Goal: Task Accomplishment & Management: Complete application form

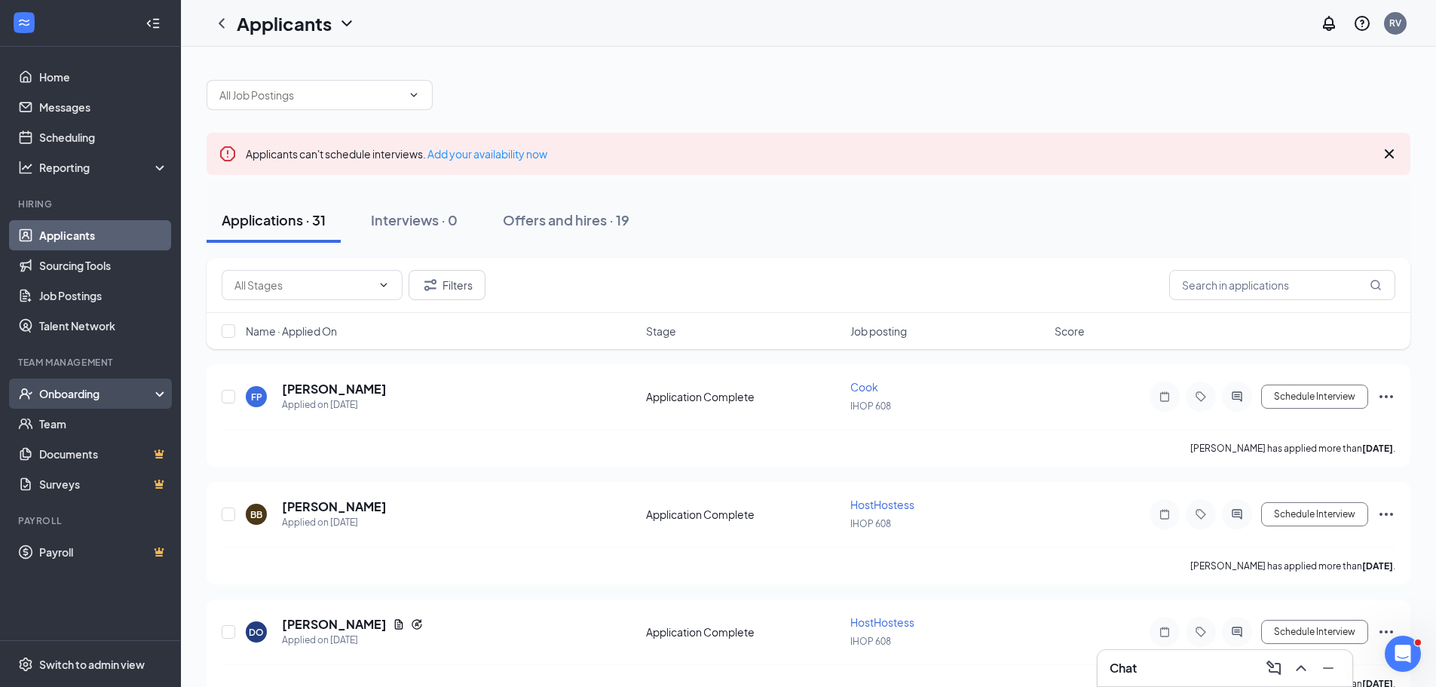
click at [142, 393] on div "Onboarding" at bounding box center [97, 393] width 116 height 15
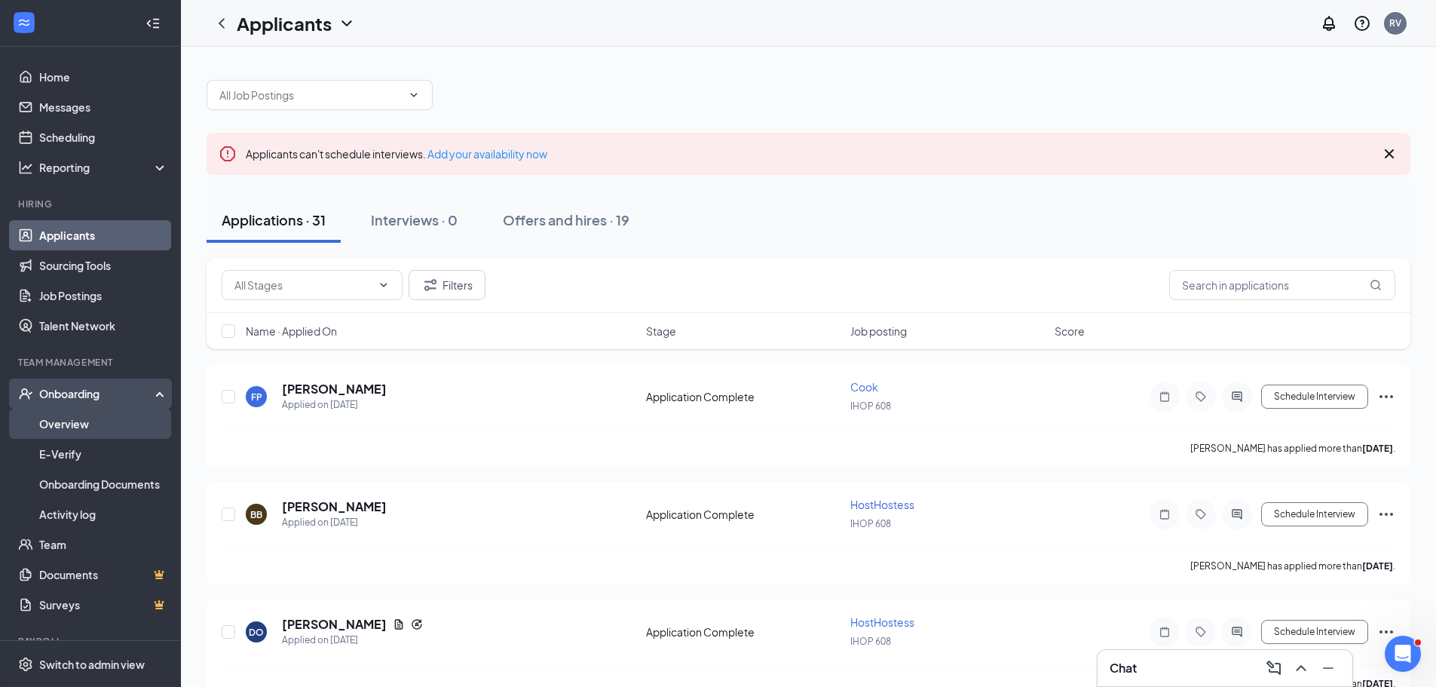
click at [78, 426] on link "Overview" at bounding box center [103, 424] width 129 height 30
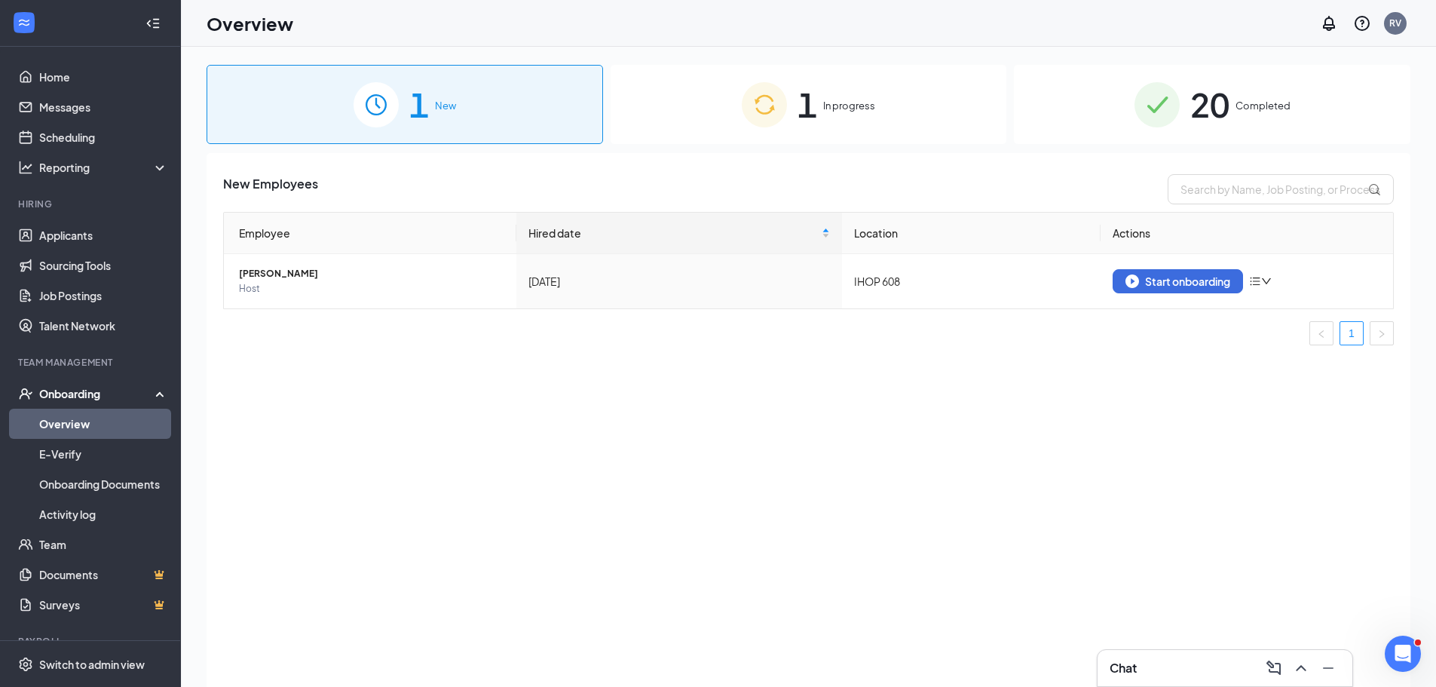
click at [842, 104] on span "In progress" at bounding box center [849, 105] width 52 height 15
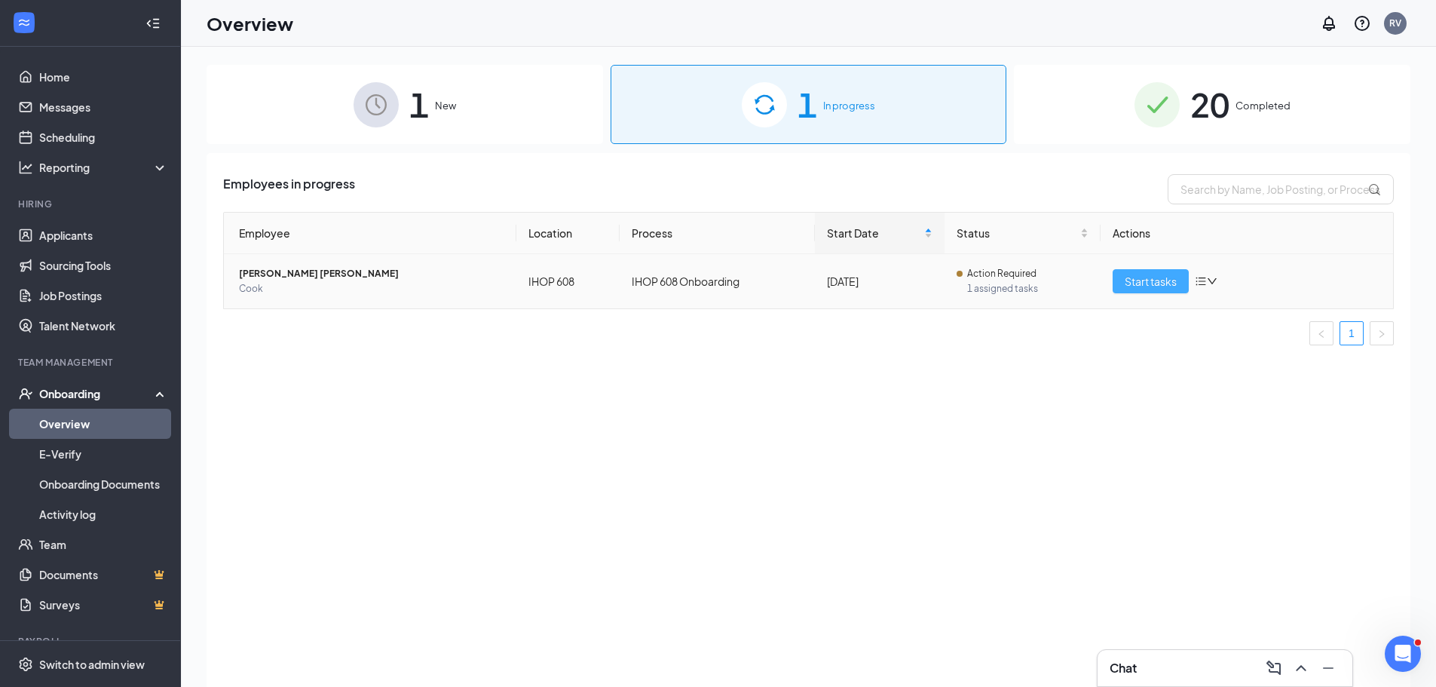
click at [1156, 277] on span "Start tasks" at bounding box center [1151, 281] width 52 height 17
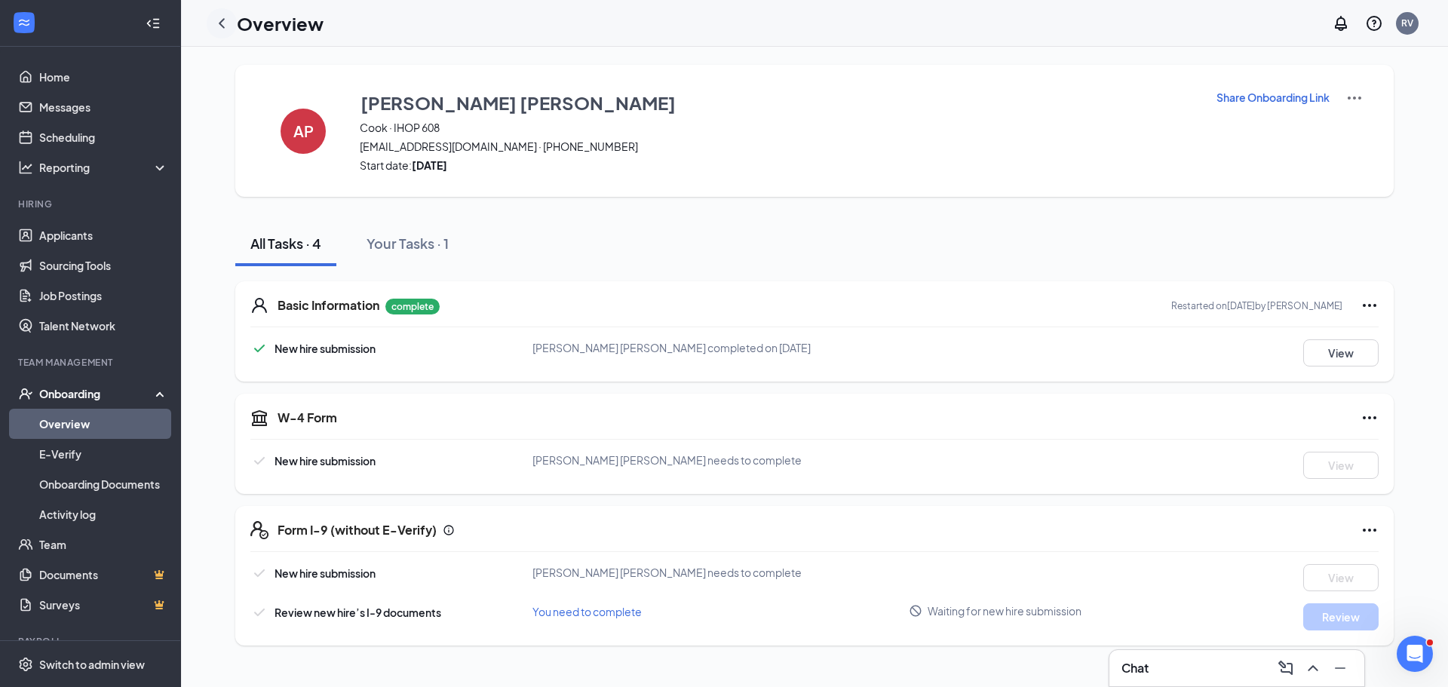
click at [225, 20] on icon "ChevronLeft" at bounding box center [222, 23] width 18 height 18
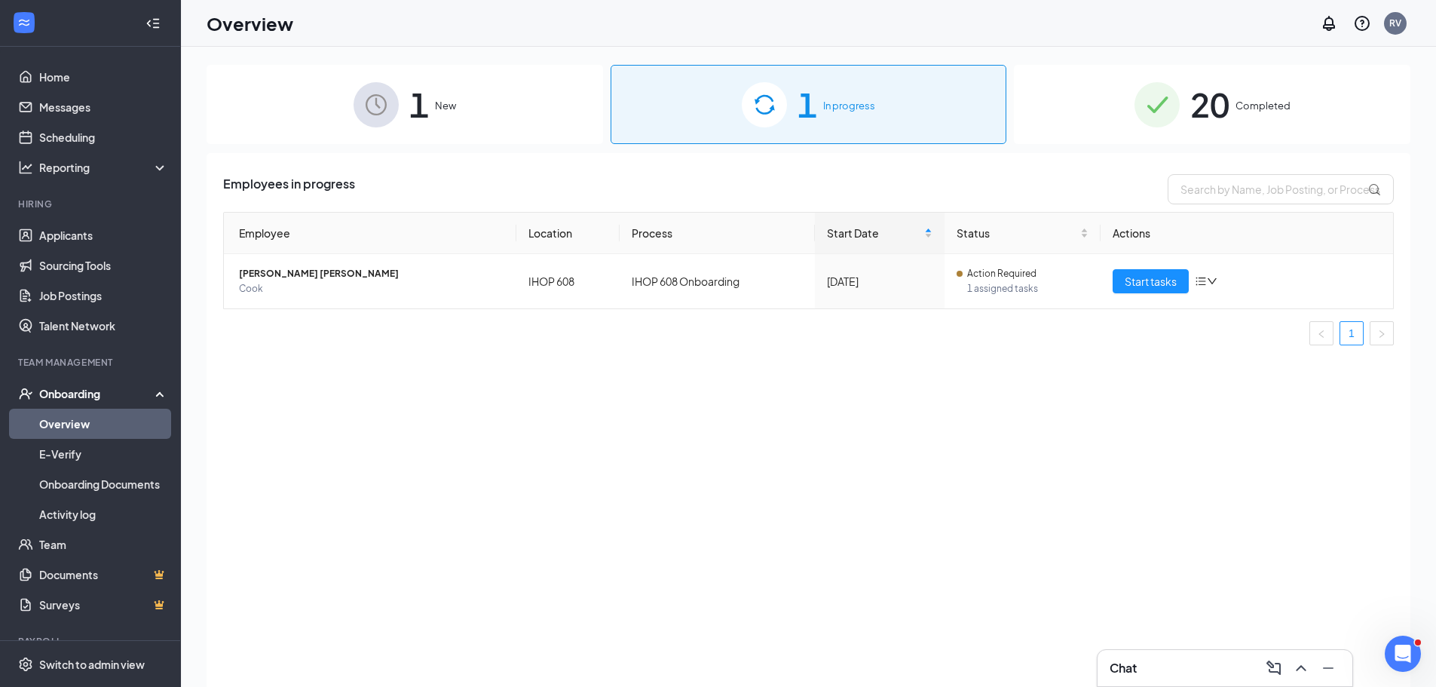
click at [1216, 103] on span "20" at bounding box center [1209, 104] width 39 height 52
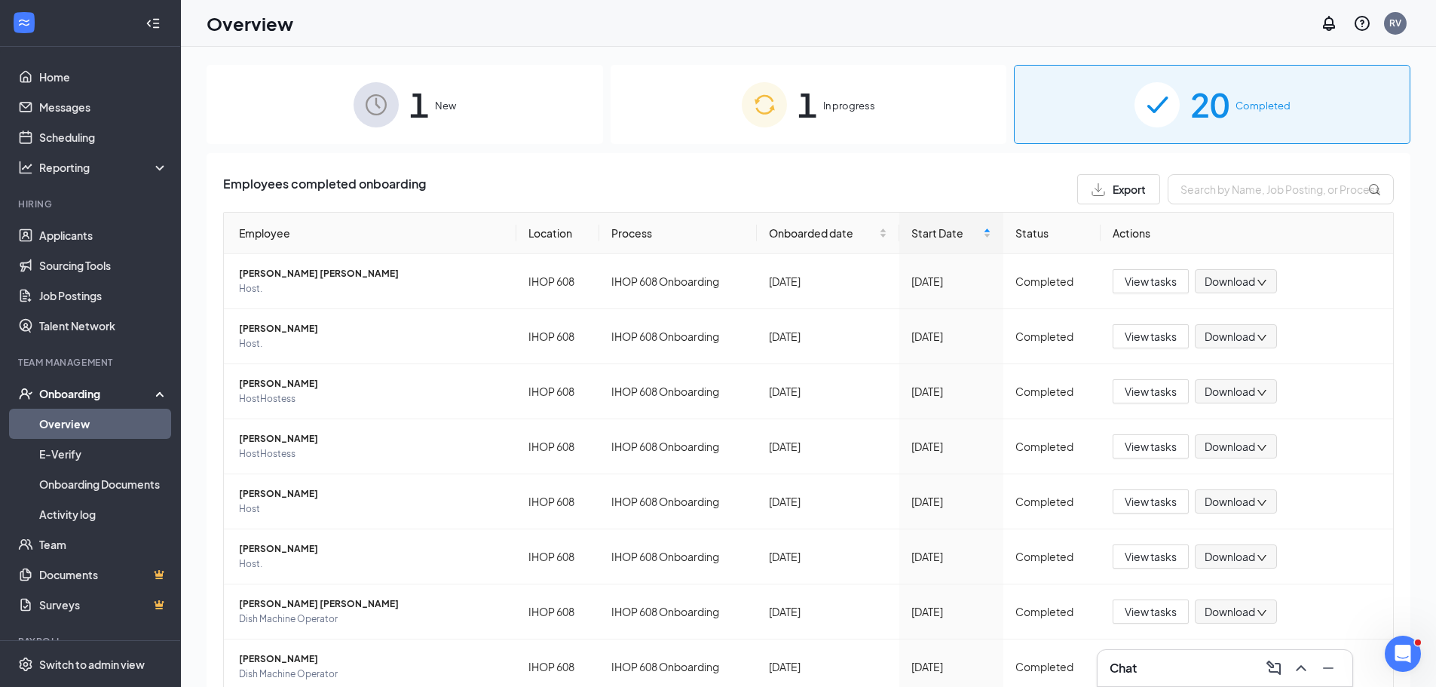
click at [424, 102] on span "1" at bounding box center [419, 104] width 20 height 52
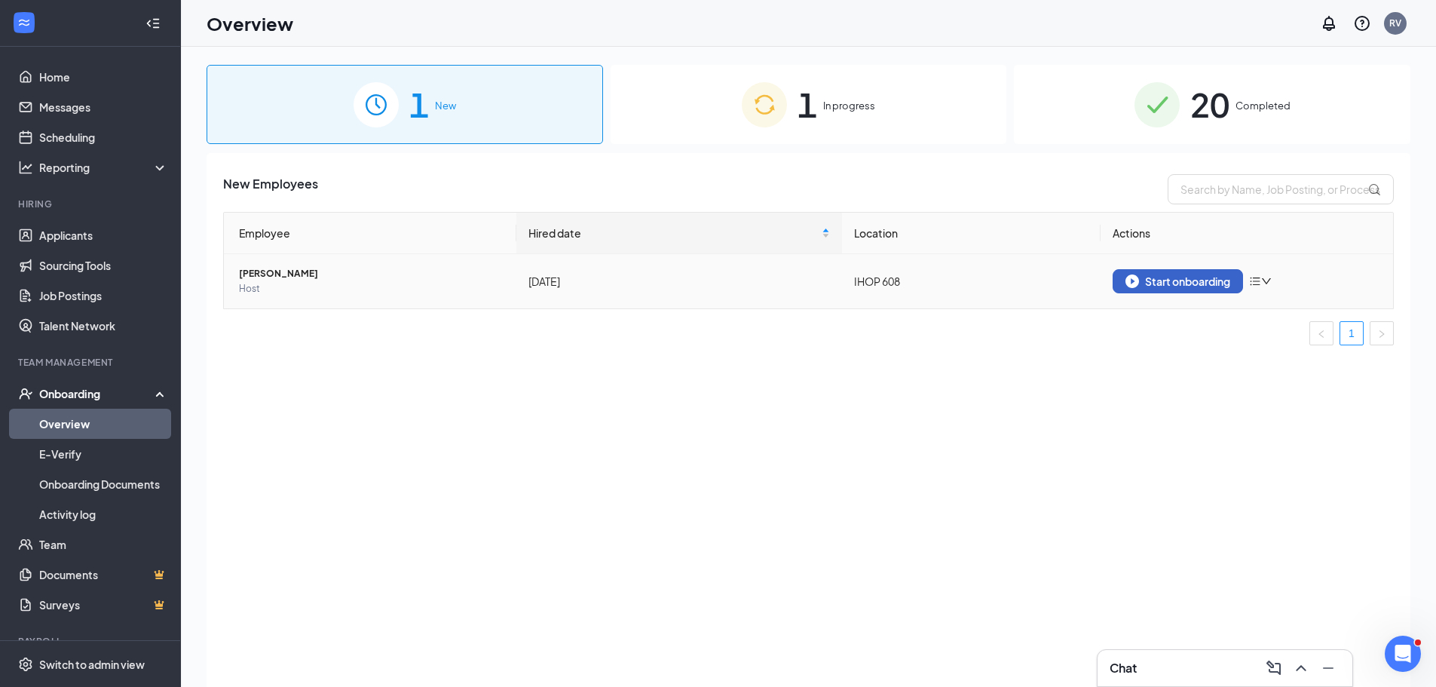
click at [1175, 281] on div "Start onboarding" at bounding box center [1178, 281] width 105 height 14
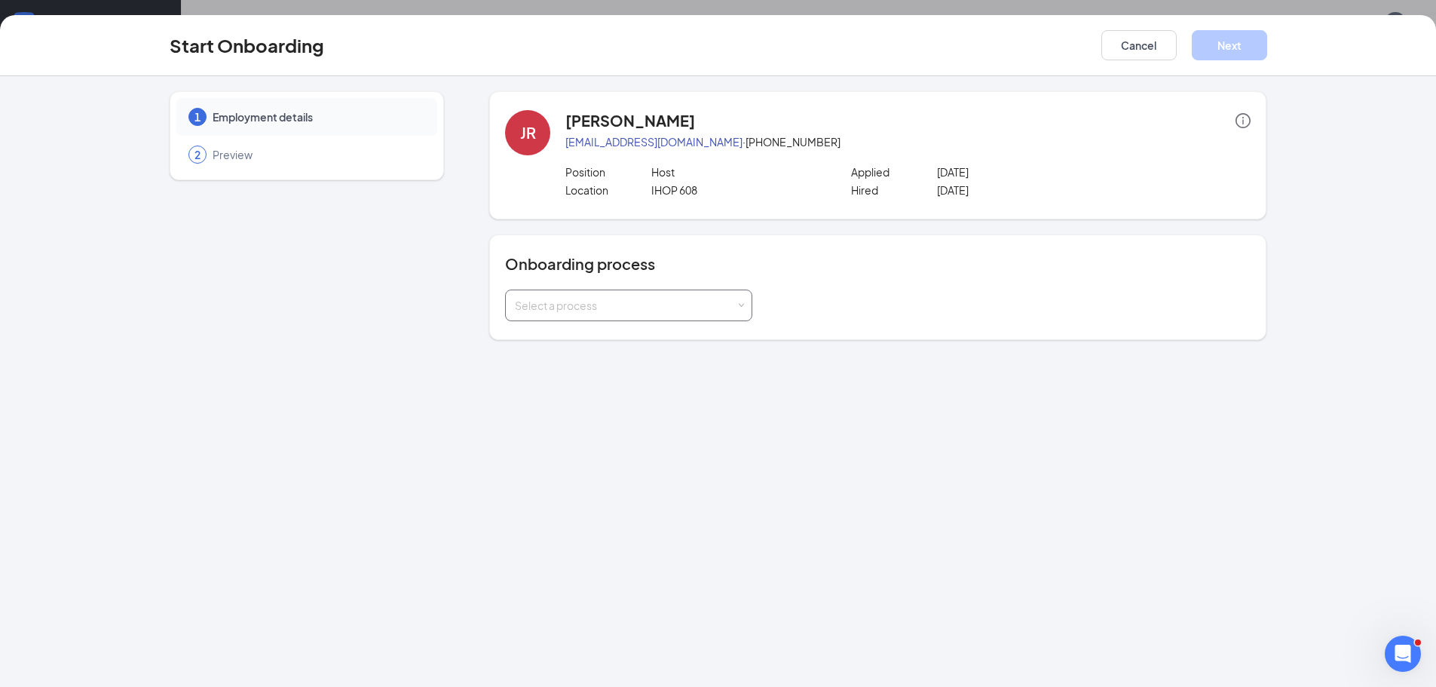
click at [743, 307] on span at bounding box center [741, 305] width 7 height 7
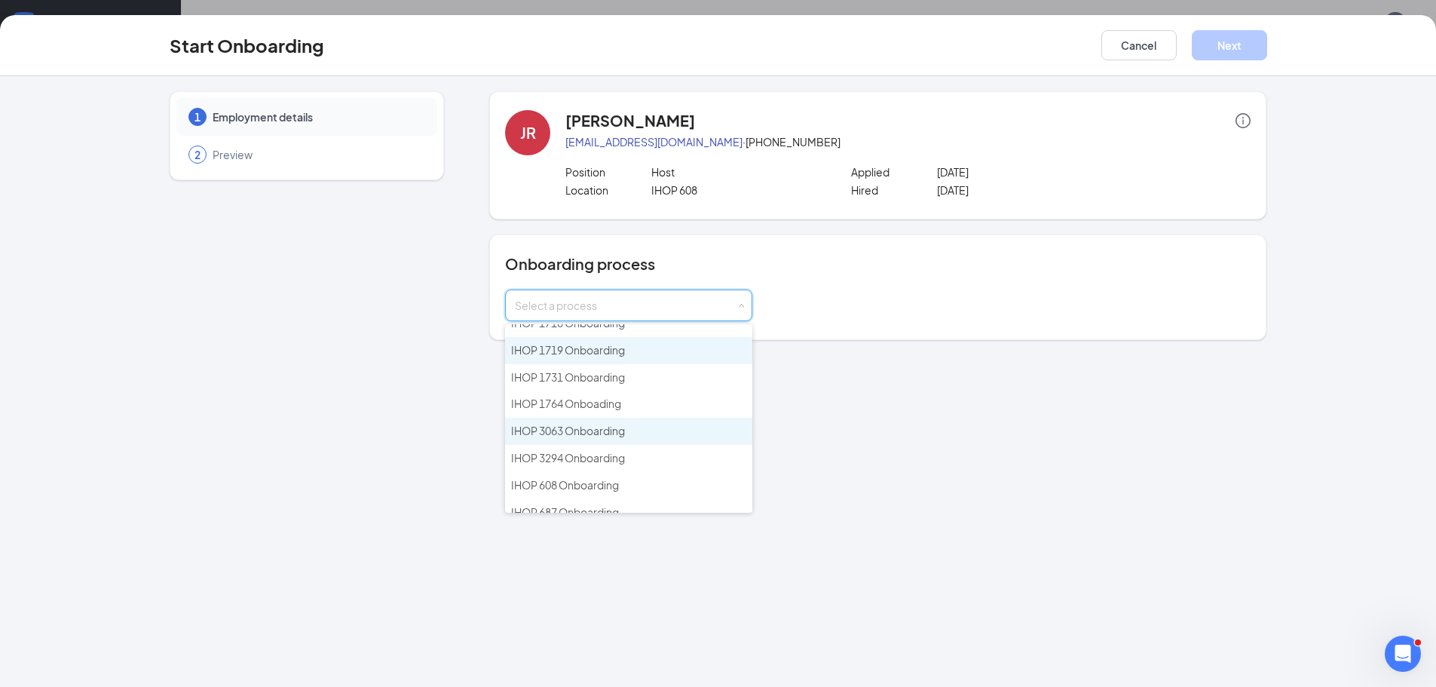
scroll to position [81, 0]
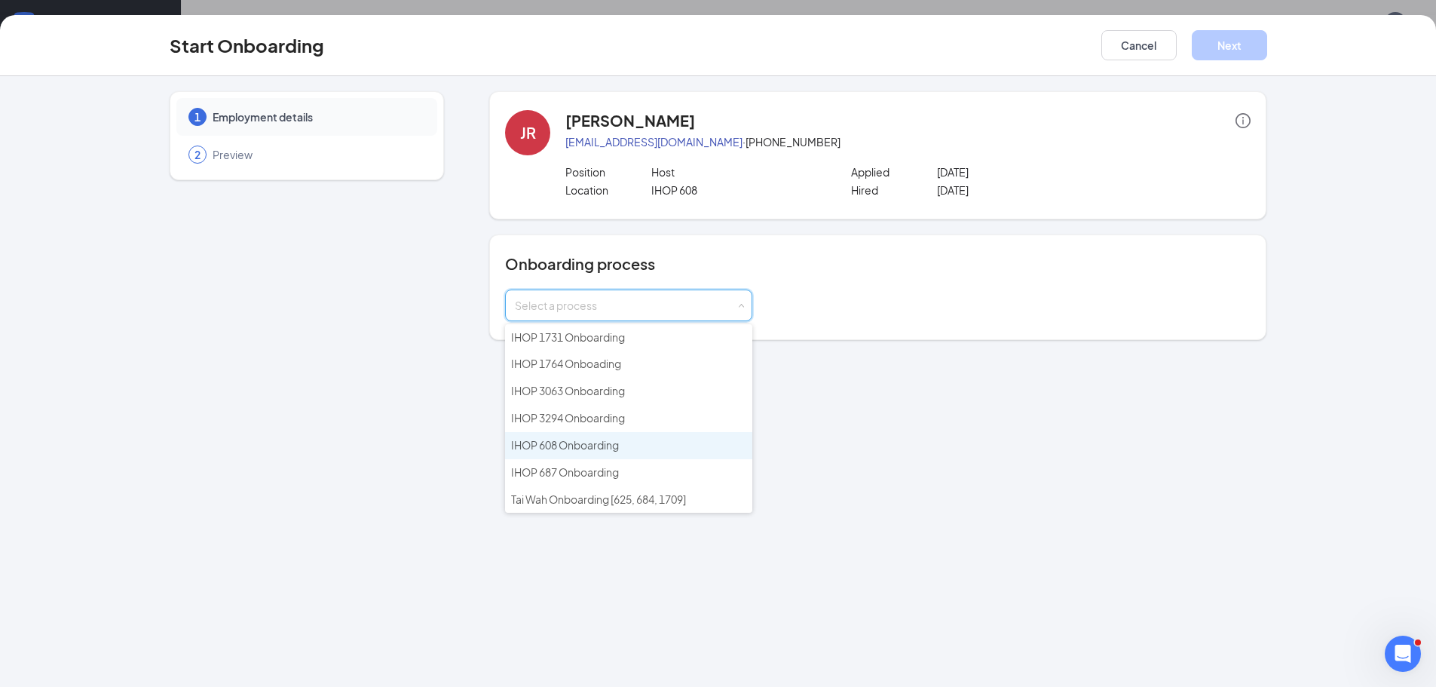
click at [605, 449] on span "IHOP 608 Onboarding" at bounding box center [565, 445] width 108 height 14
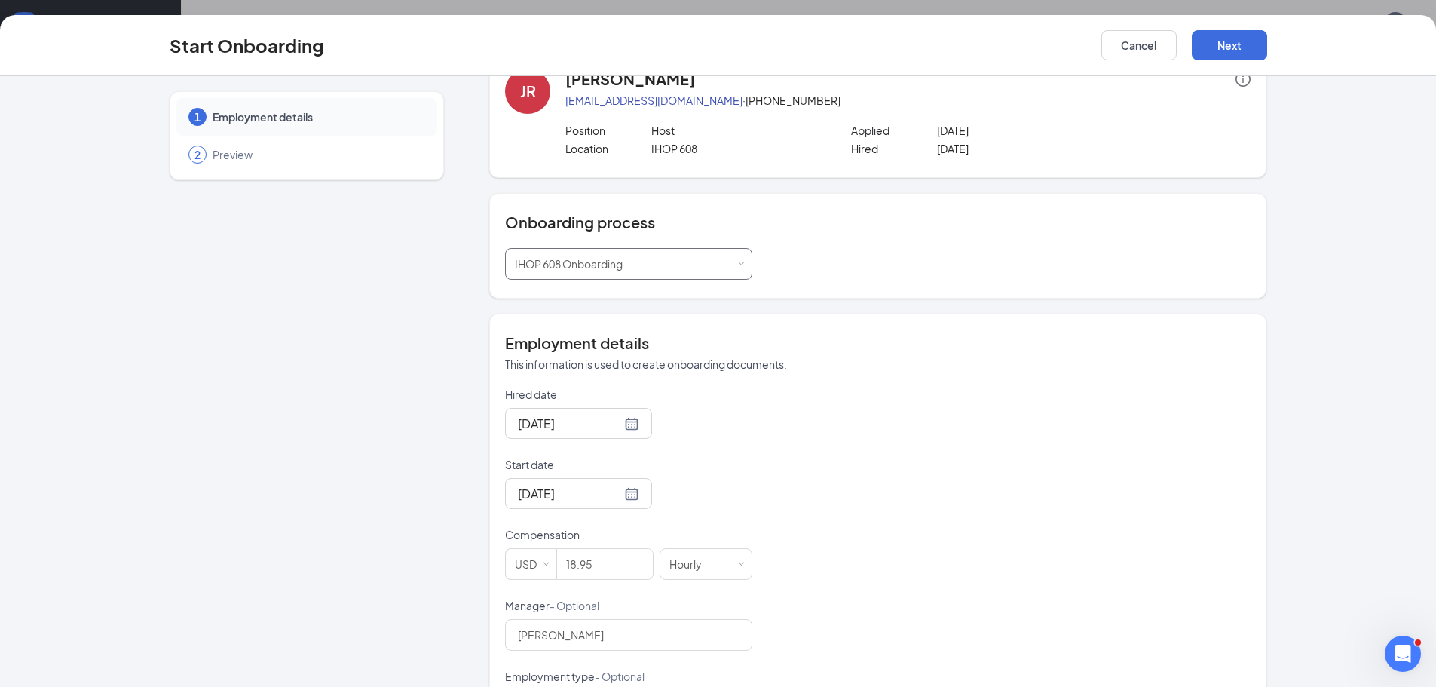
scroll to position [151, 0]
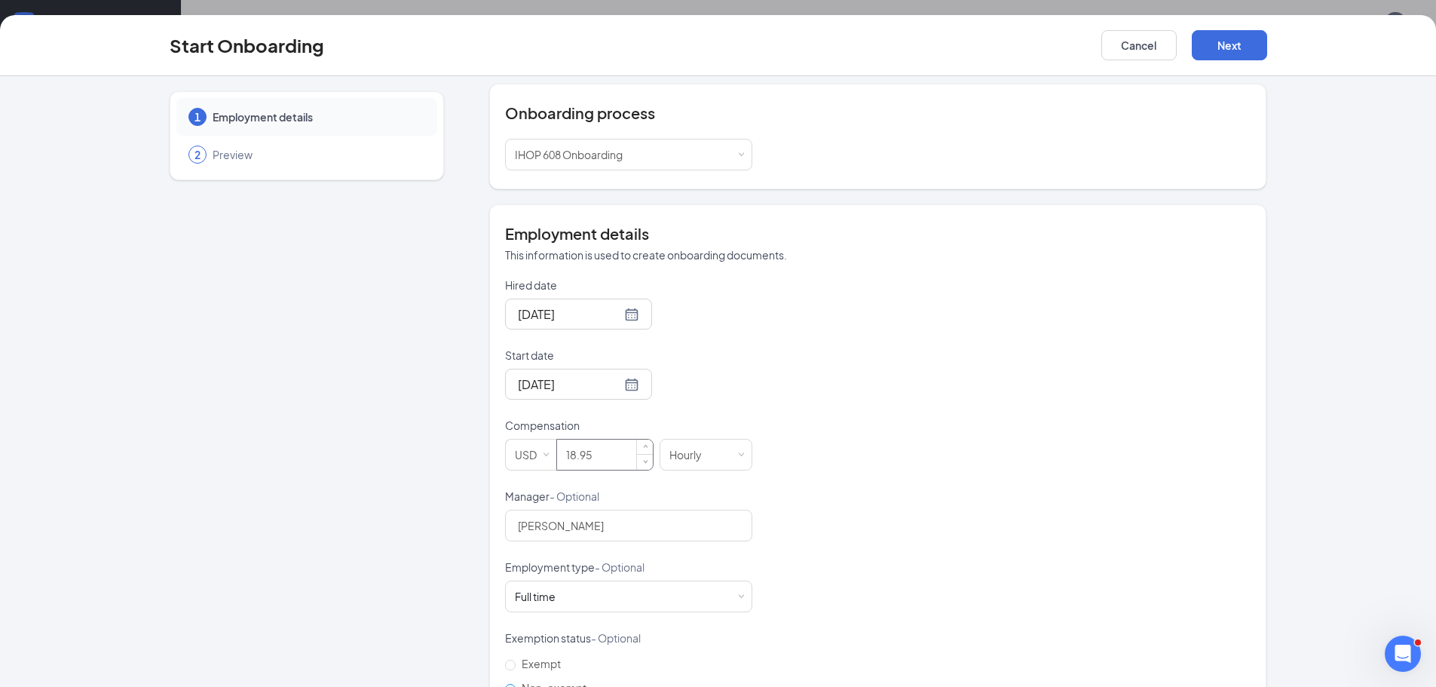
click at [567, 462] on input "18.95" at bounding box center [605, 455] width 96 height 30
click at [576, 464] on input "18.95" at bounding box center [605, 455] width 96 height 30
type input "17.95"
click at [872, 445] on div "Hired date [DATE] Start date [DATE] Compensation USD 17.95 Hourly Manager - Opt…" at bounding box center [878, 523] width 746 height 493
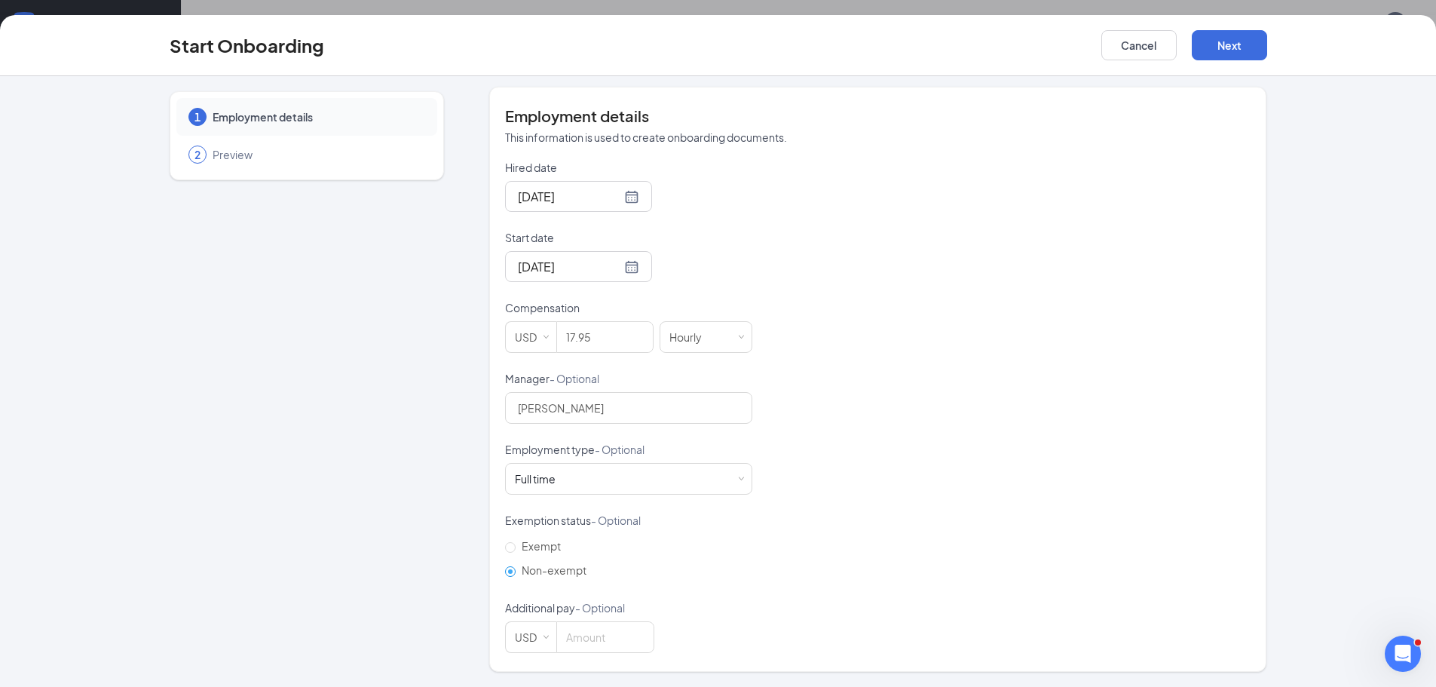
scroll to position [68, 0]
click at [1255, 45] on button "Next" at bounding box center [1229, 45] width 75 height 30
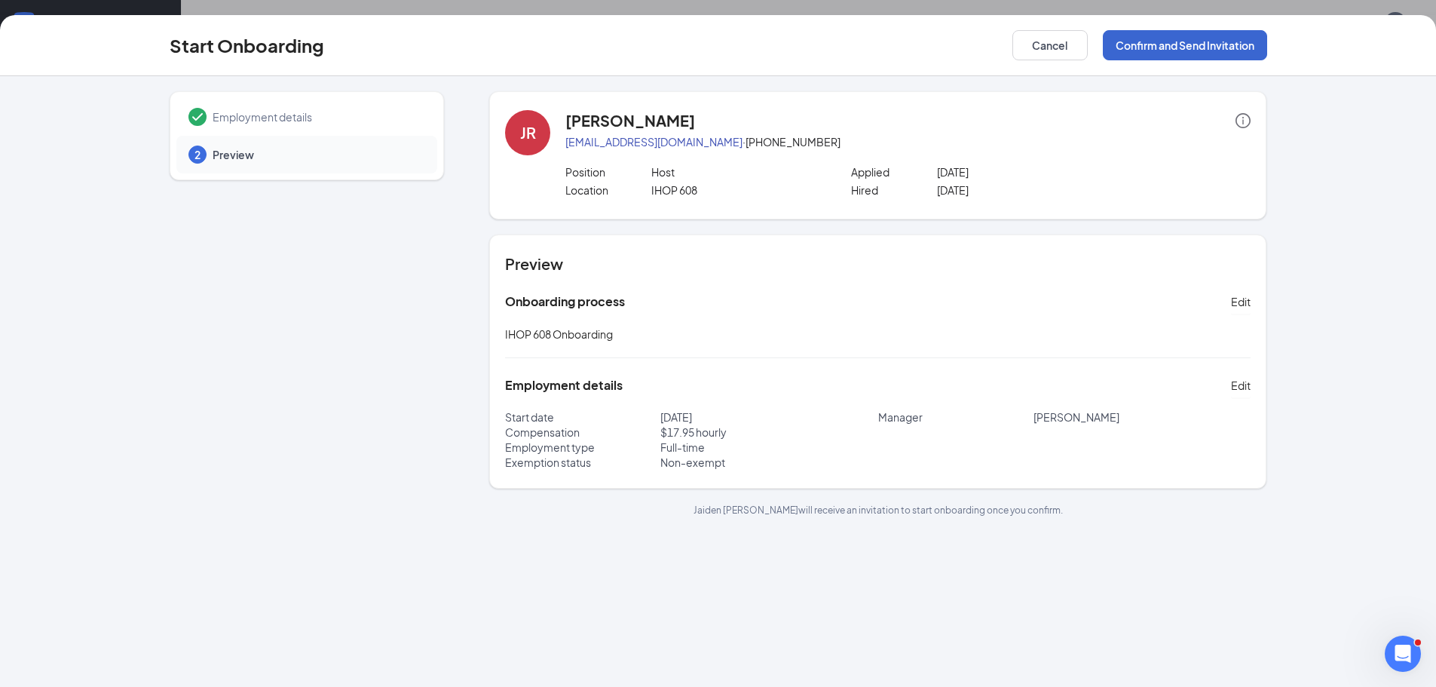
scroll to position [0, 0]
click at [1181, 51] on button "Confirm and Send Invitation" at bounding box center [1185, 45] width 164 height 30
